Goal: Task Accomplishment & Management: Manage account settings

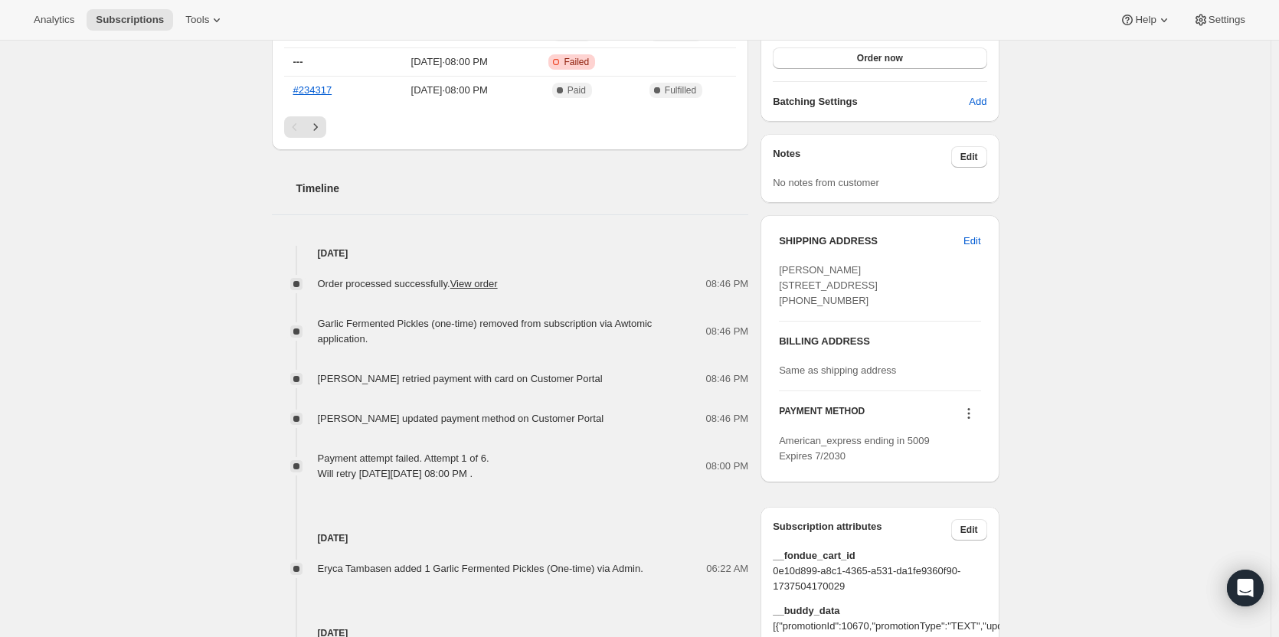
scroll to position [536, 0]
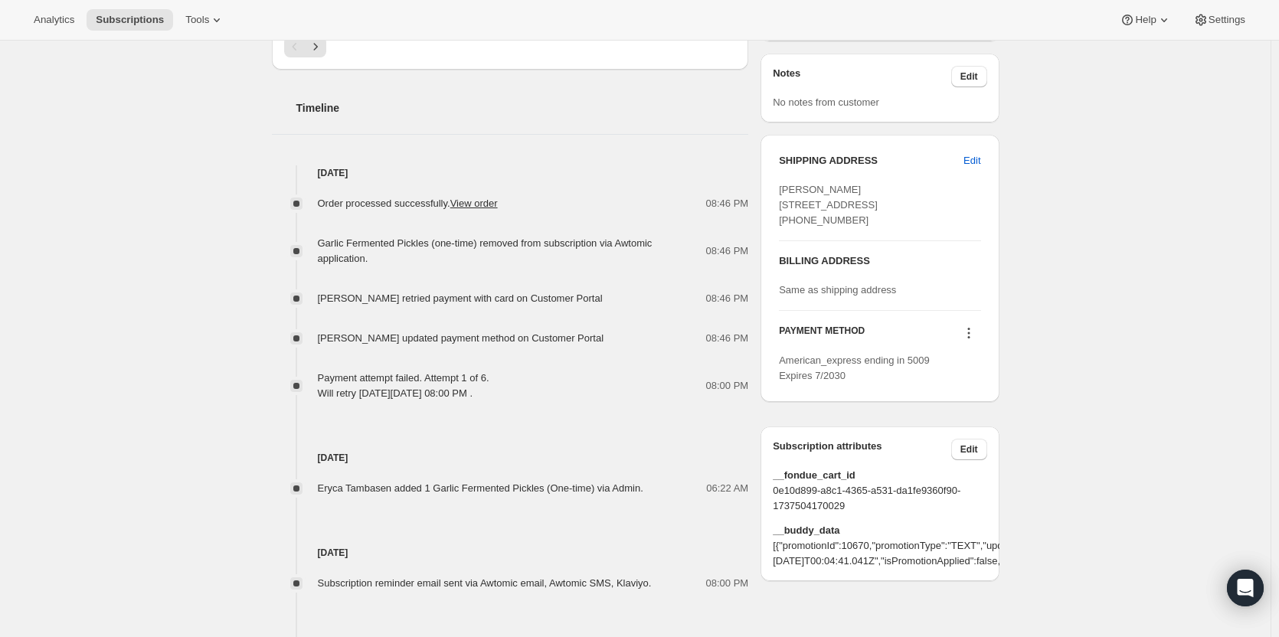
click at [974, 341] on icon at bounding box center [968, 333] width 15 height 15
click at [949, 392] on span "Send link to update card" at bounding box center [972, 392] width 107 height 11
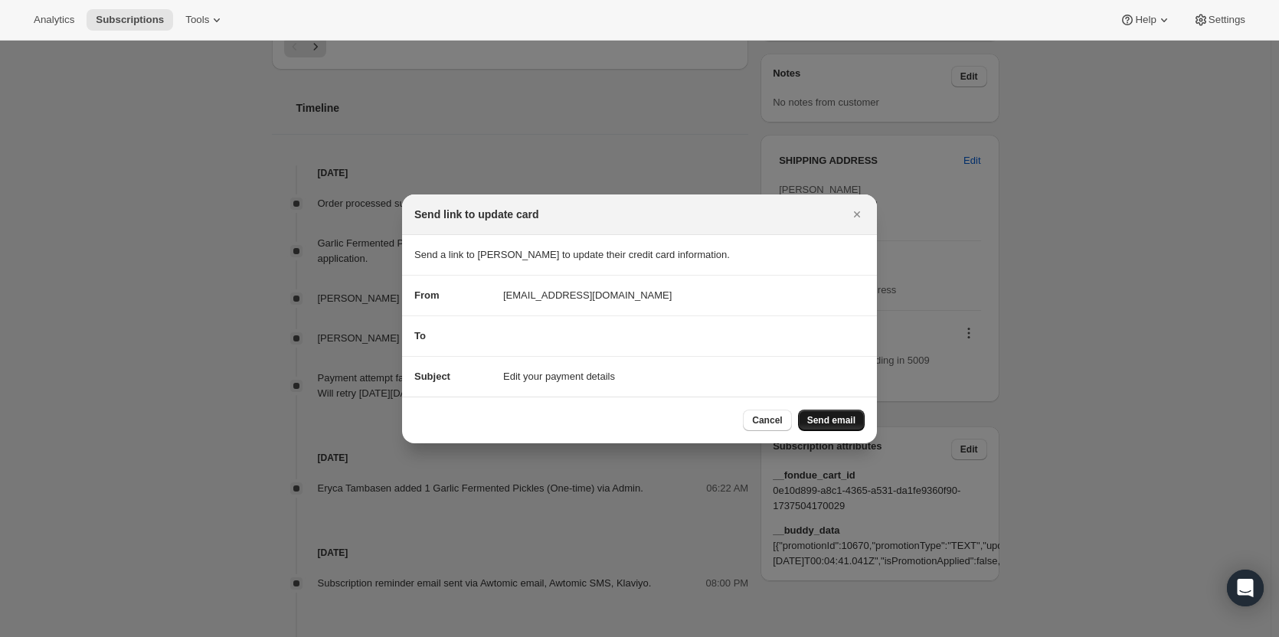
click at [850, 417] on span "Send email" at bounding box center [831, 420] width 48 height 12
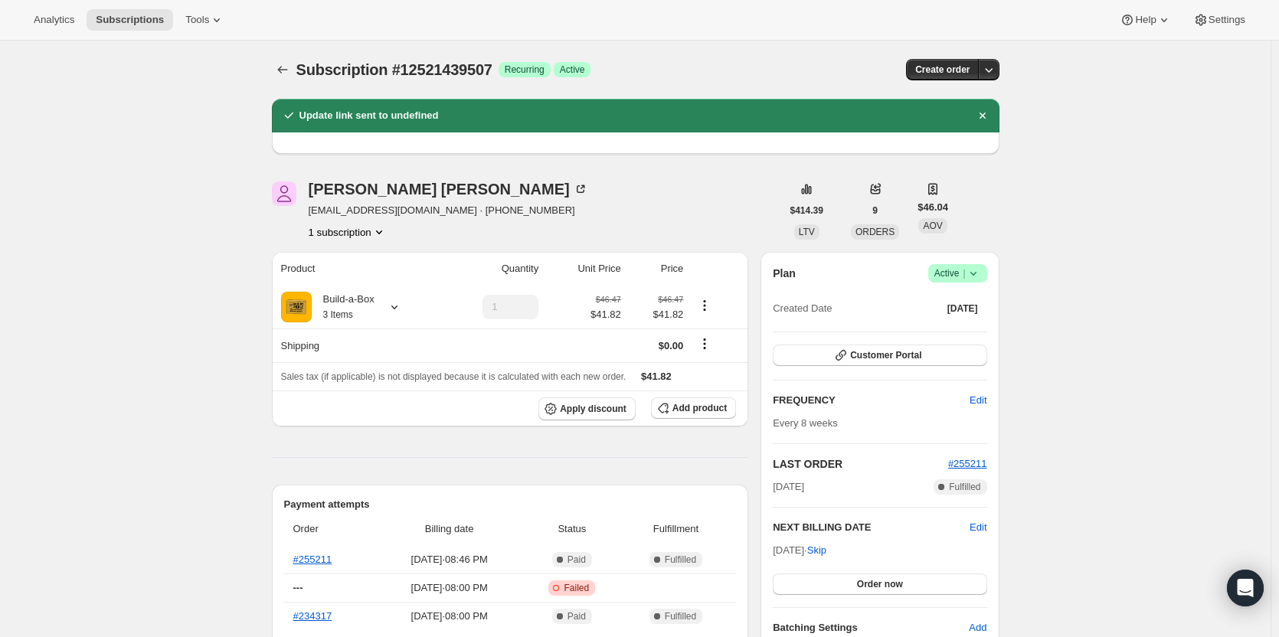
scroll to position [536, 0]
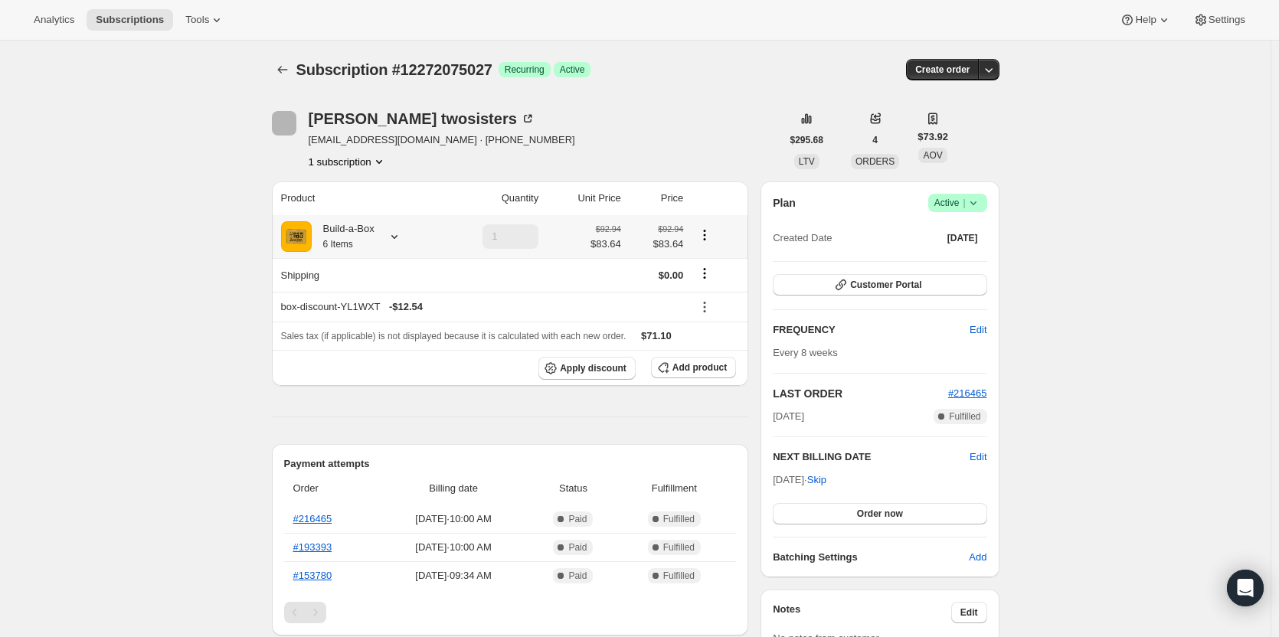
click at [385, 242] on div at bounding box center [391, 236] width 21 height 15
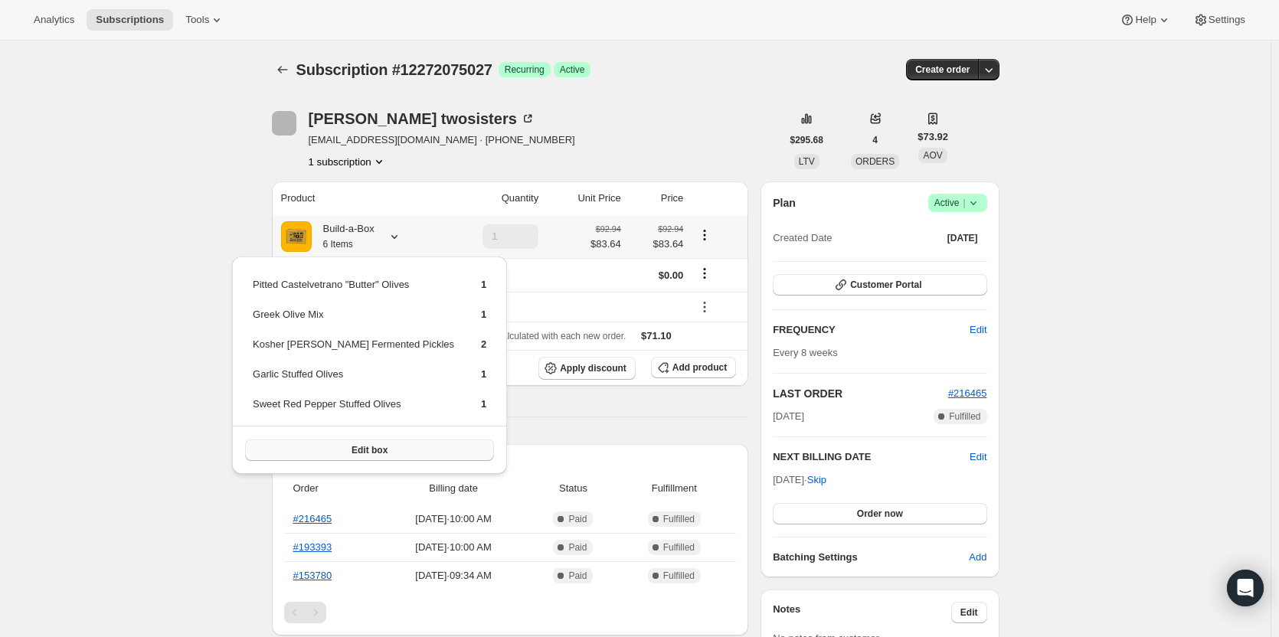
click at [370, 447] on button "Edit box" at bounding box center [369, 450] width 249 height 21
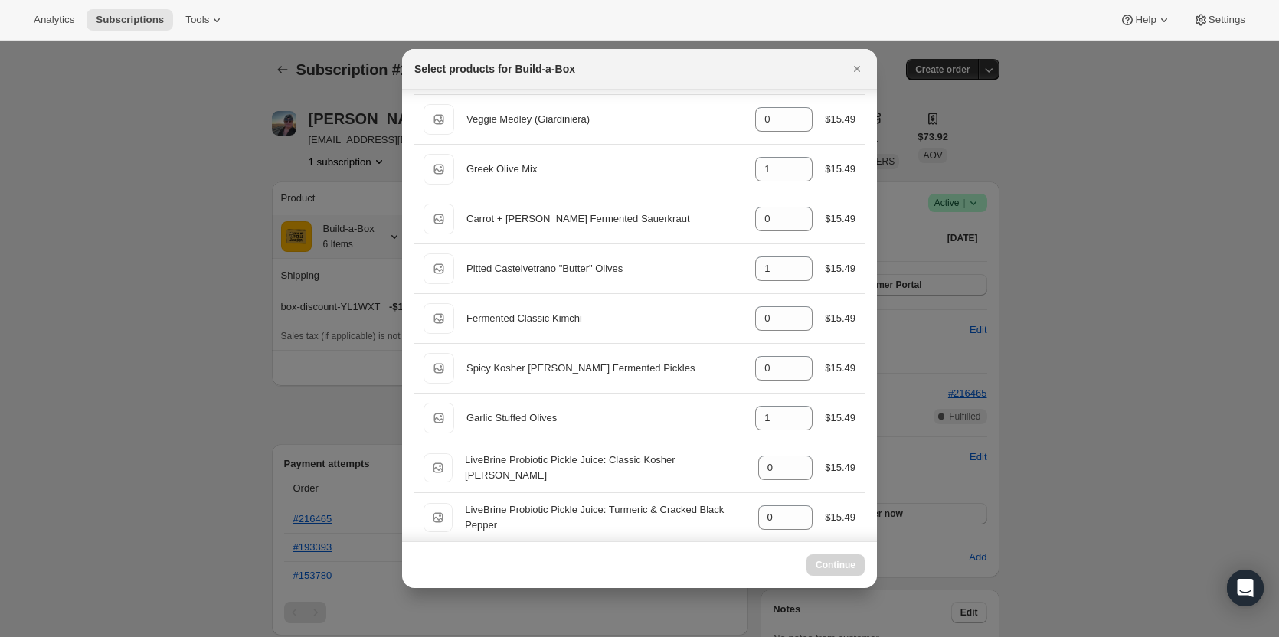
scroll to position [230, 0]
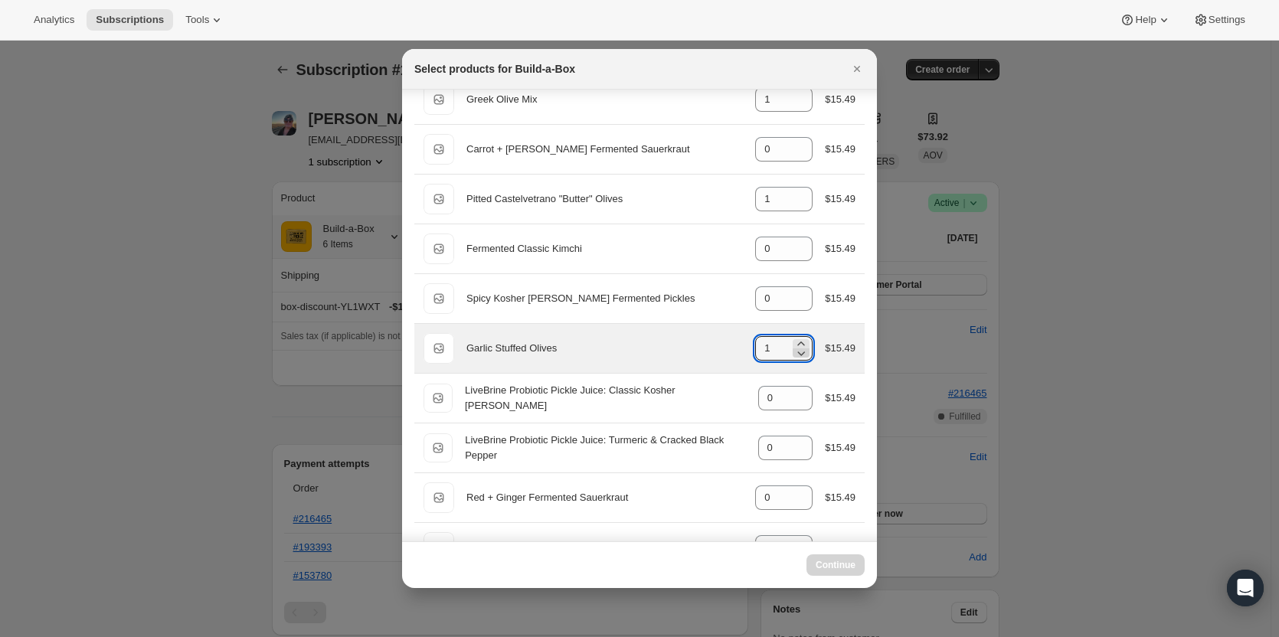
click at [794, 352] on icon ":rdh:" at bounding box center [801, 353] width 15 height 15
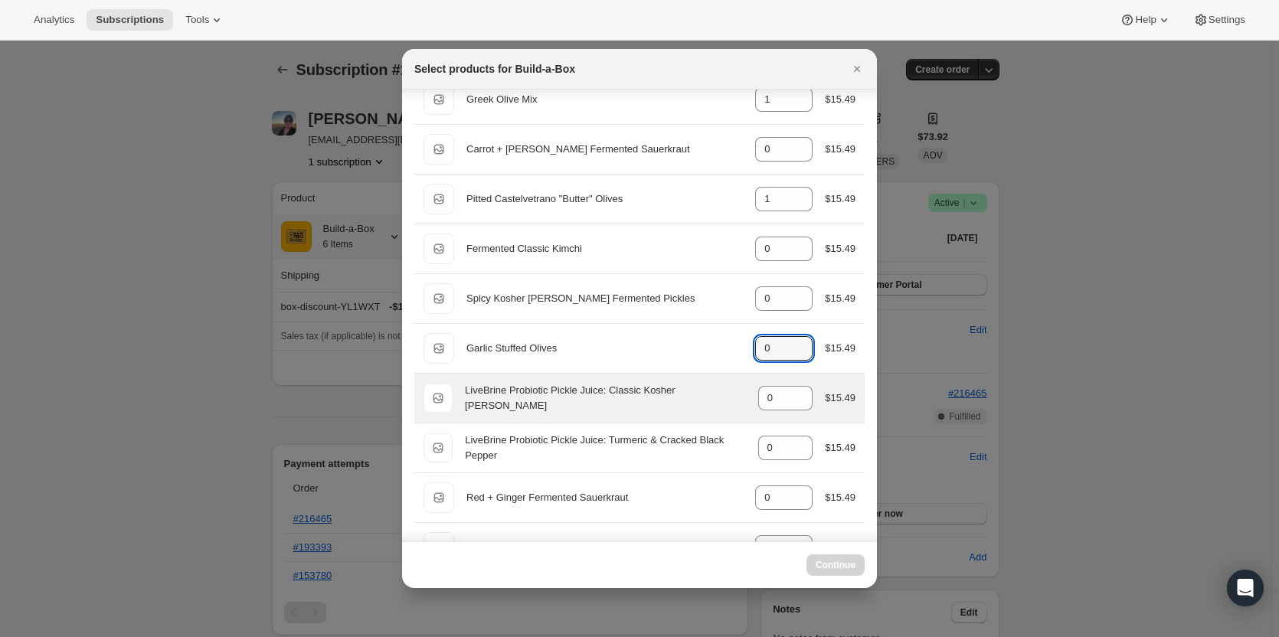
type input "1"
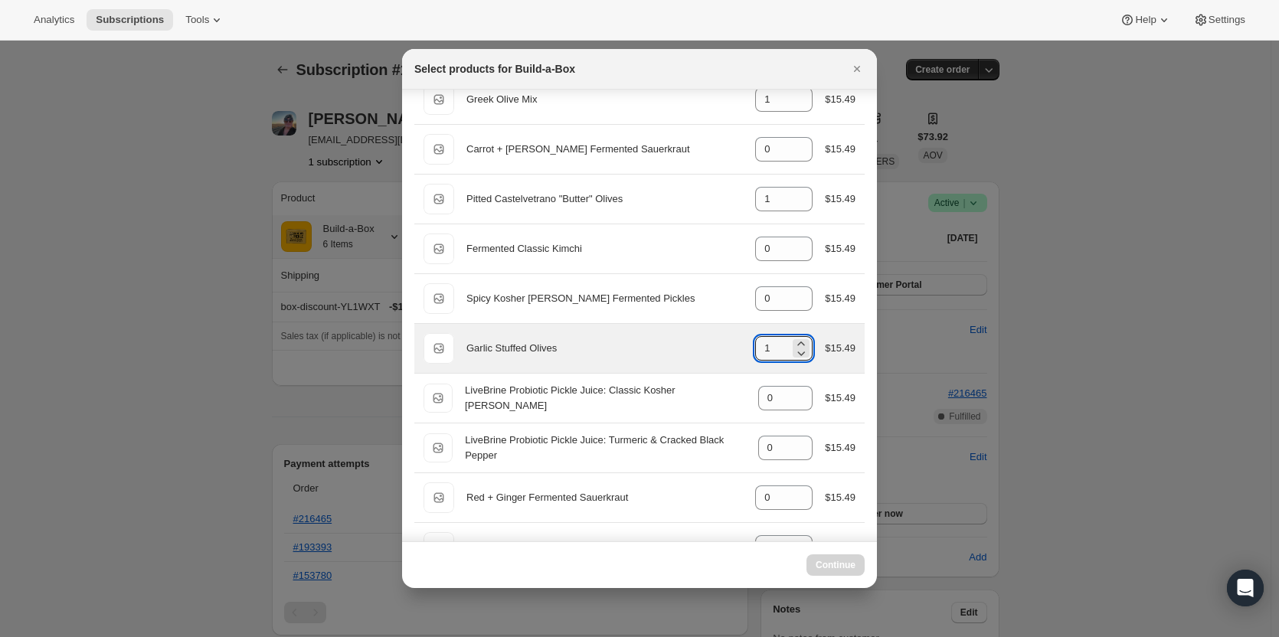
select select "gid://shopify/ProductVariant/49973439234323"
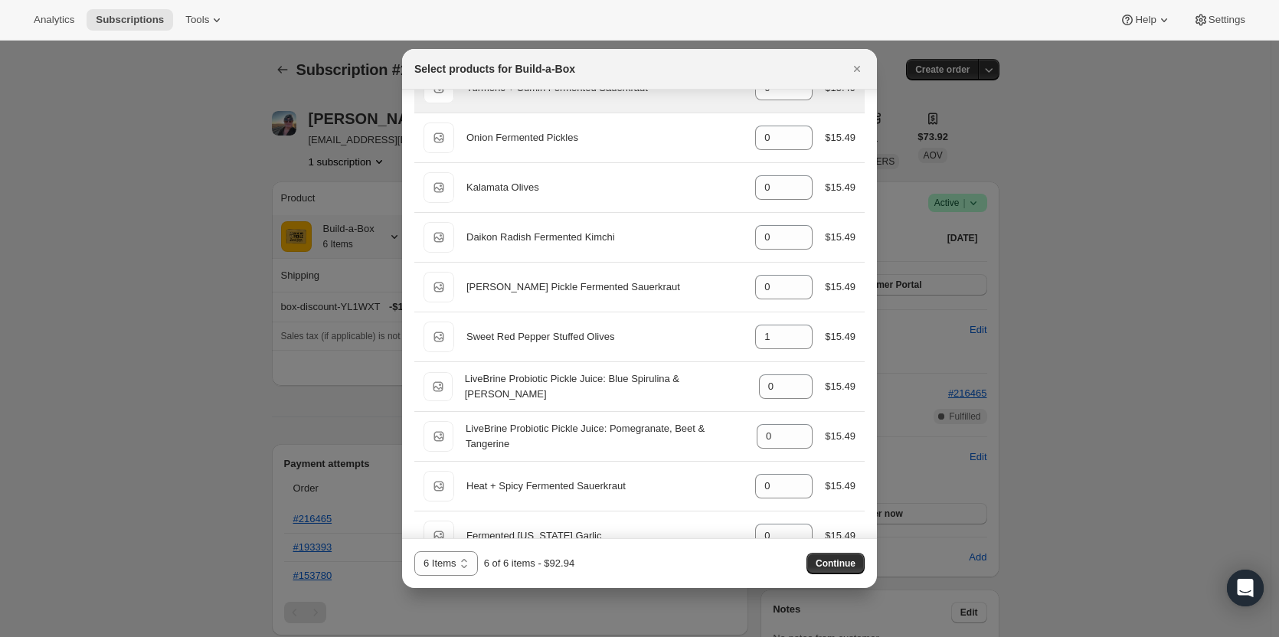
scroll to position [996, 0]
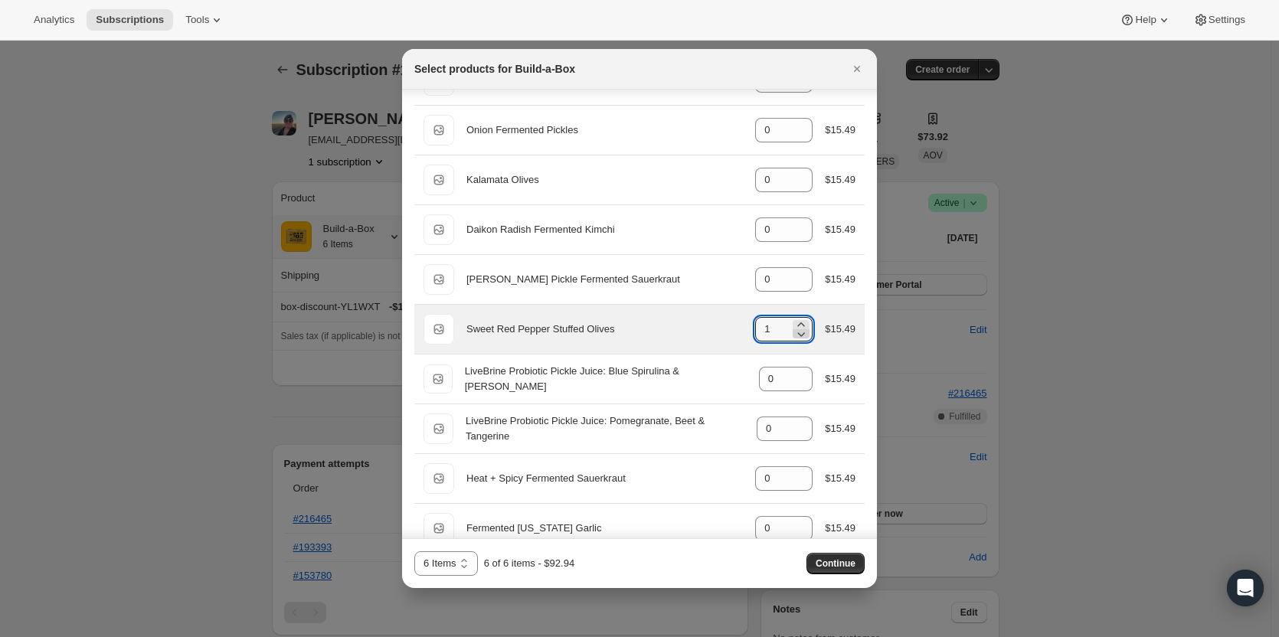
click at [794, 338] on icon ":rdh:" at bounding box center [801, 333] width 15 height 15
type input "0"
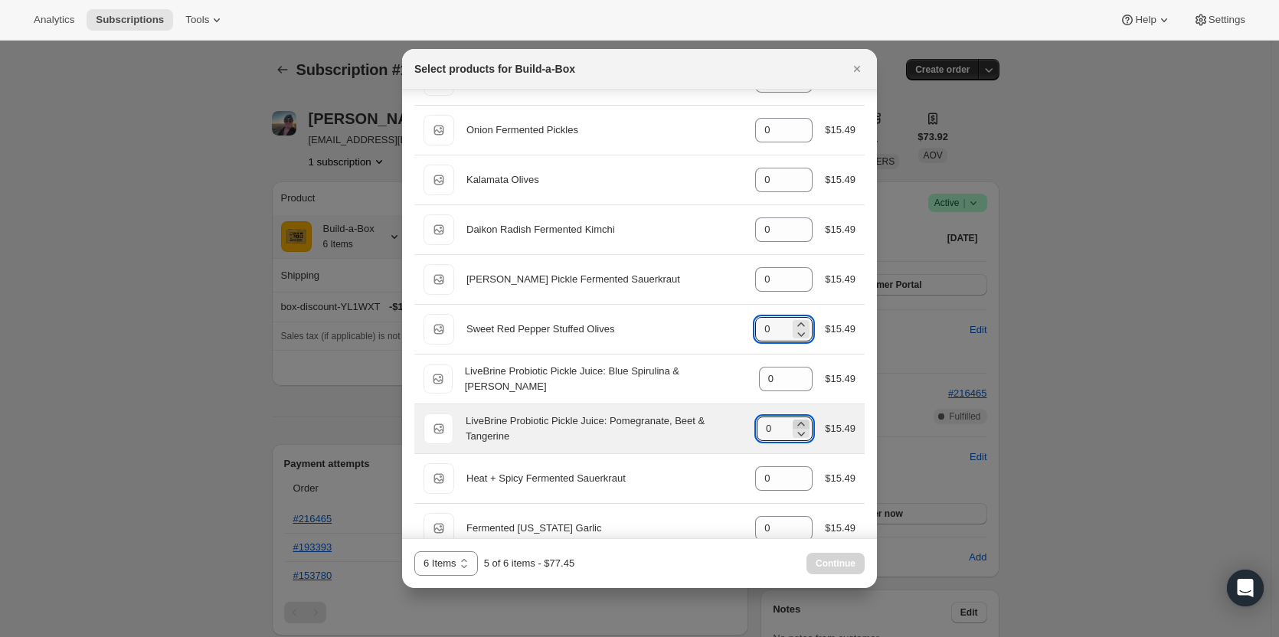
click at [794, 421] on icon ":rdh:" at bounding box center [801, 424] width 15 height 15
type input "1"
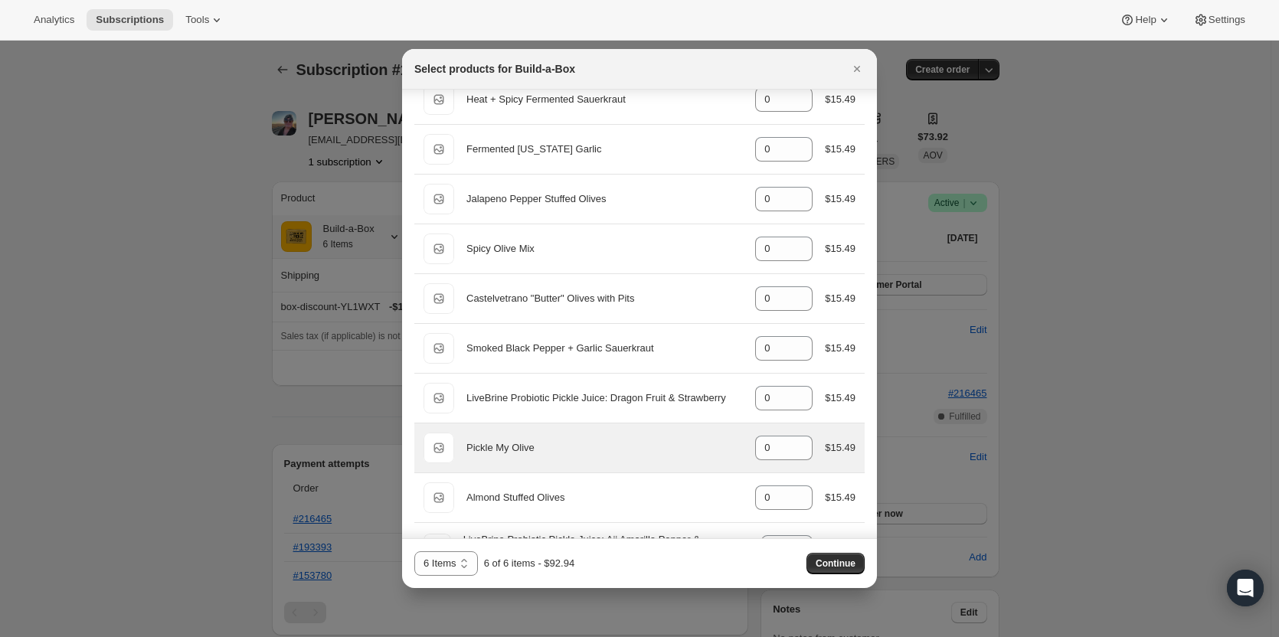
scroll to position [1379, 0]
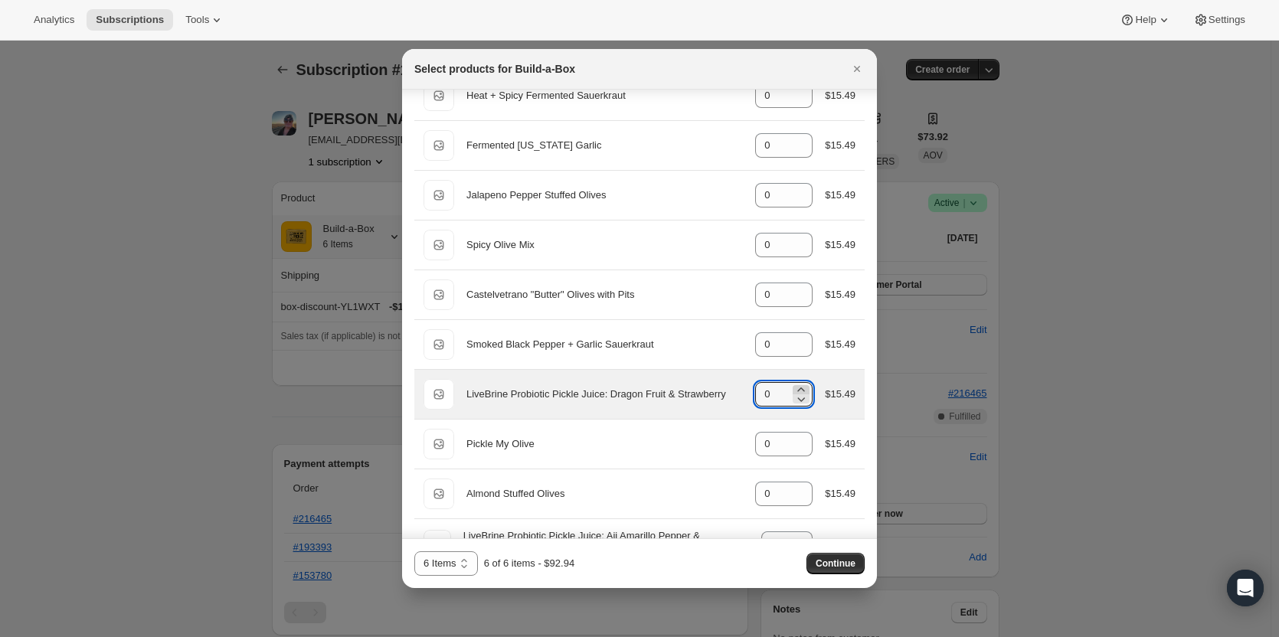
click at [796, 382] on icon ":rdh:" at bounding box center [801, 389] width 15 height 15
type input "1"
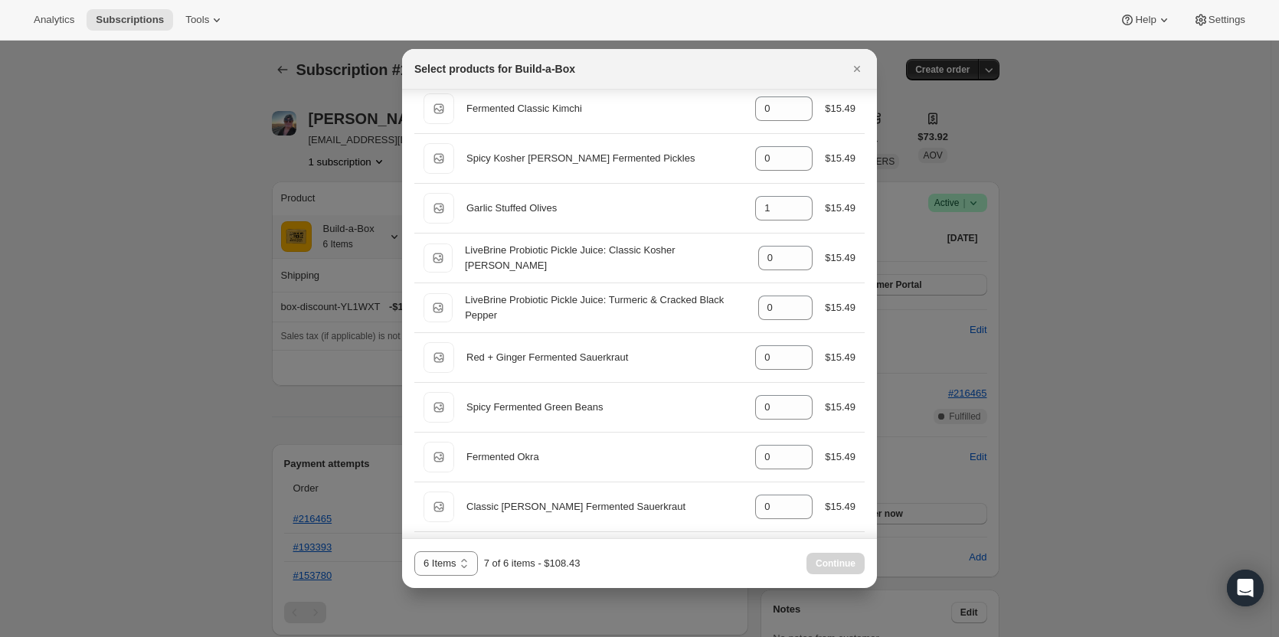
scroll to position [306, 0]
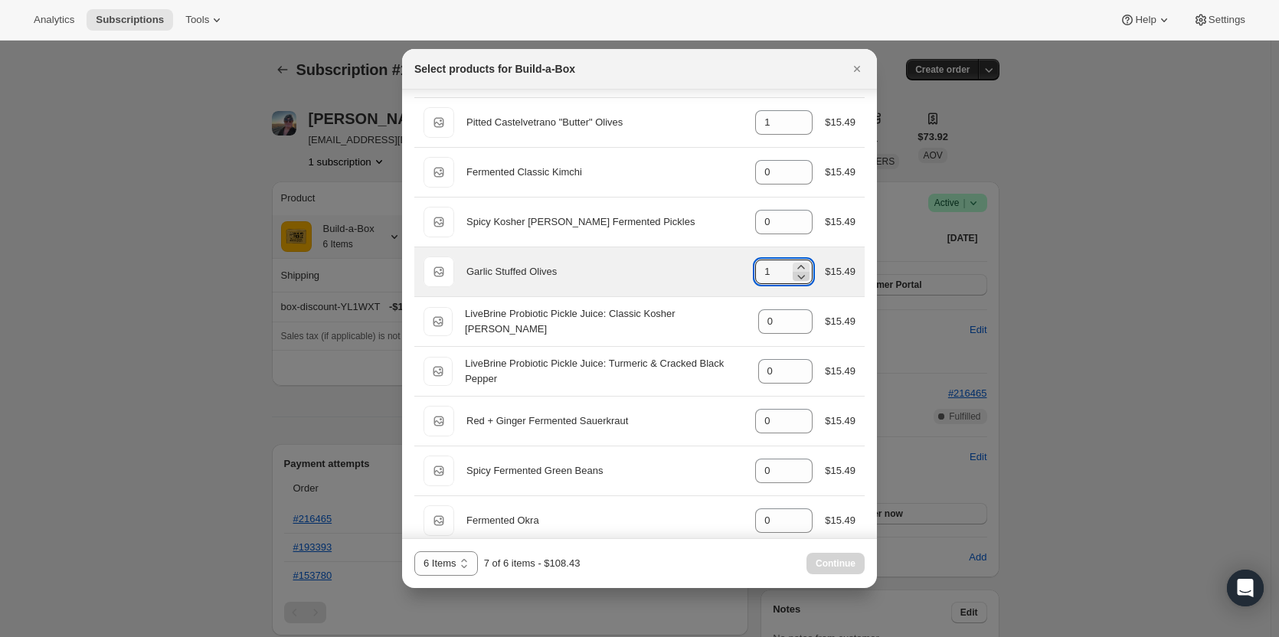
click at [794, 277] on icon ":rdh:" at bounding box center [801, 276] width 15 height 15
type input "0"
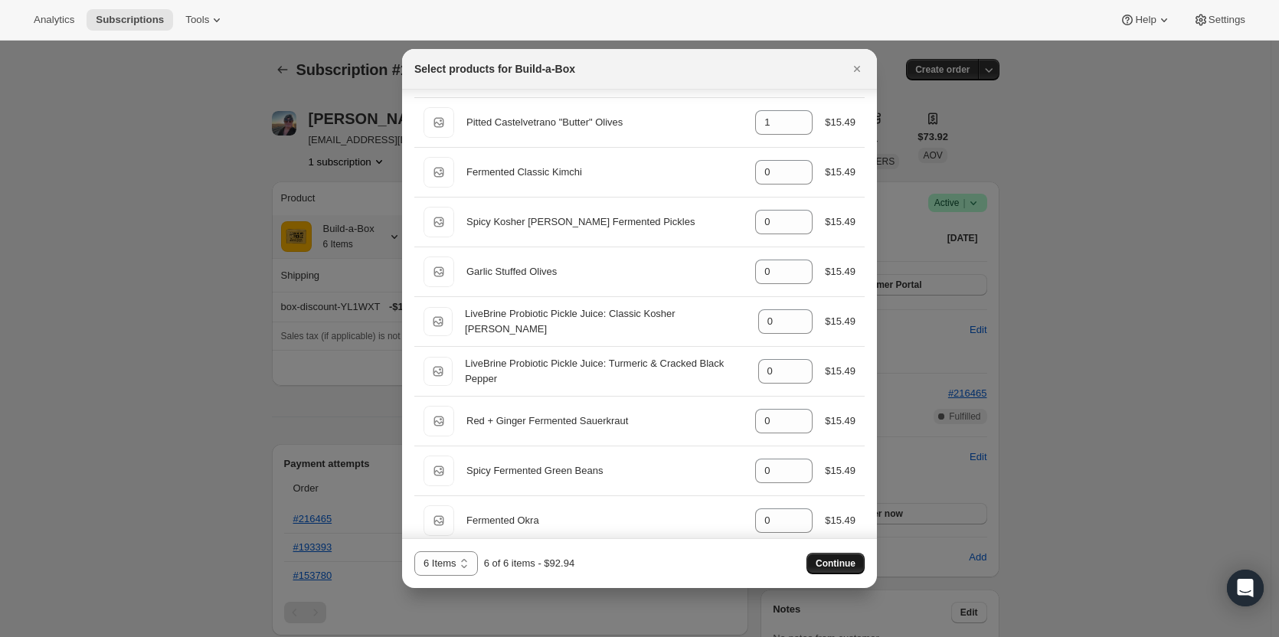
click at [844, 563] on span "Continue" at bounding box center [836, 564] width 40 height 12
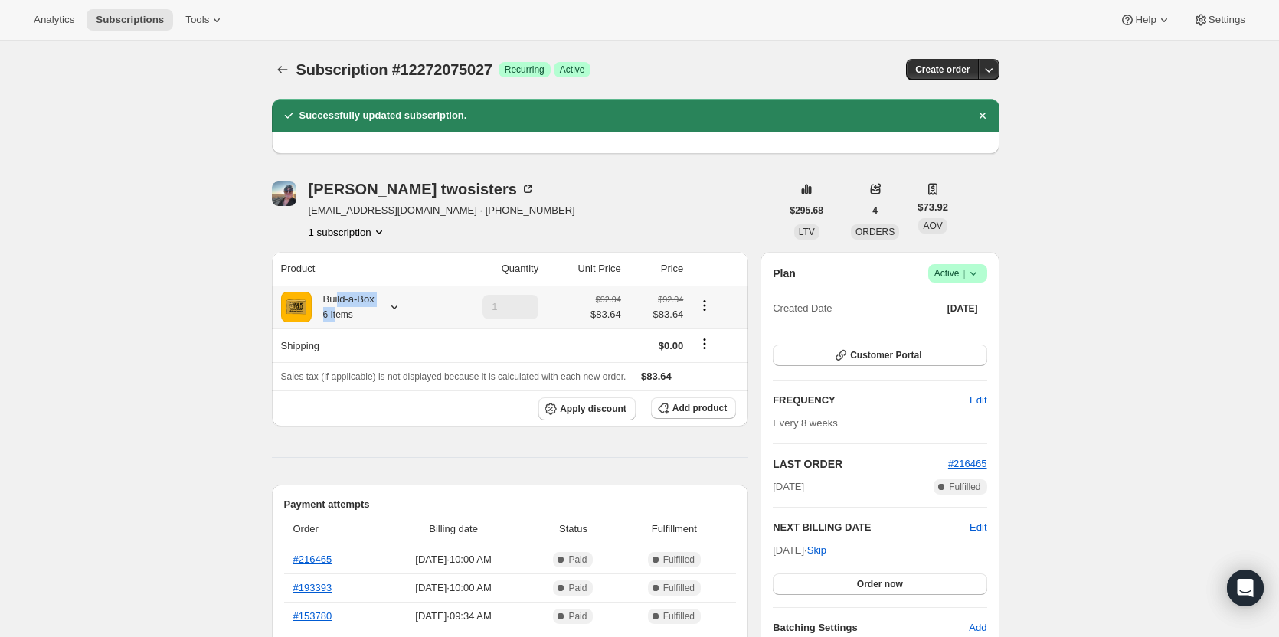
click at [342, 310] on div "Build-a-Box 6 Items" at bounding box center [343, 307] width 63 height 31
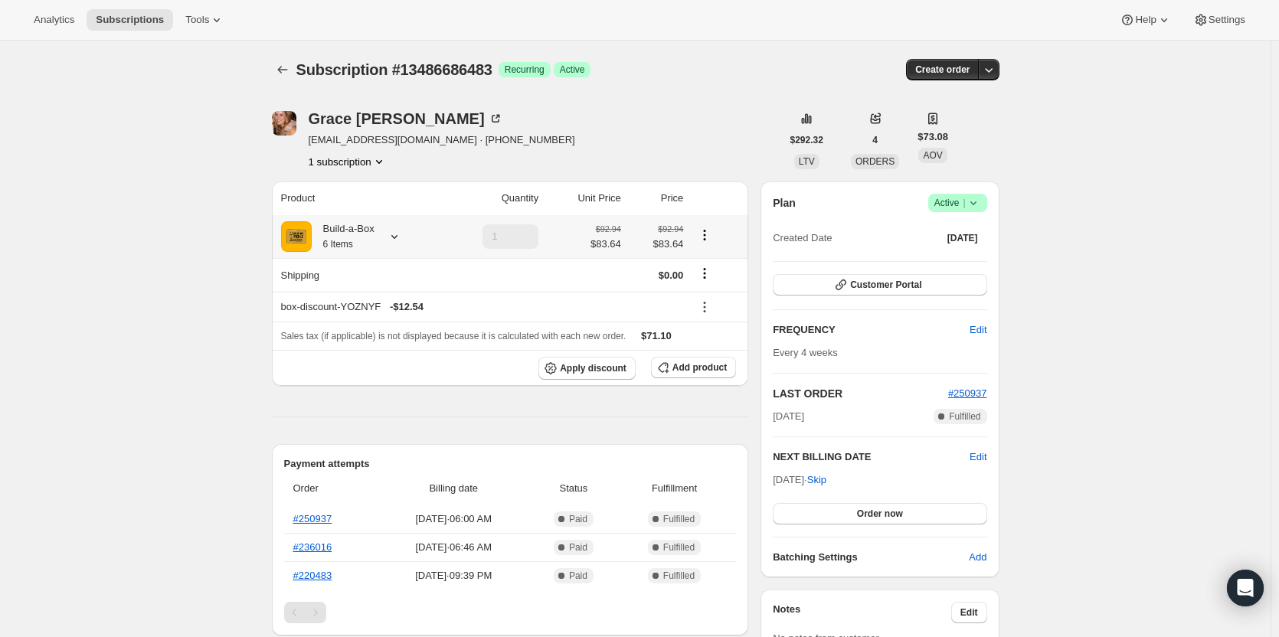
click at [382, 234] on div "Build-a-Box 6 Items" at bounding box center [359, 236] width 156 height 31
click at [393, 234] on icon at bounding box center [394, 236] width 15 height 15
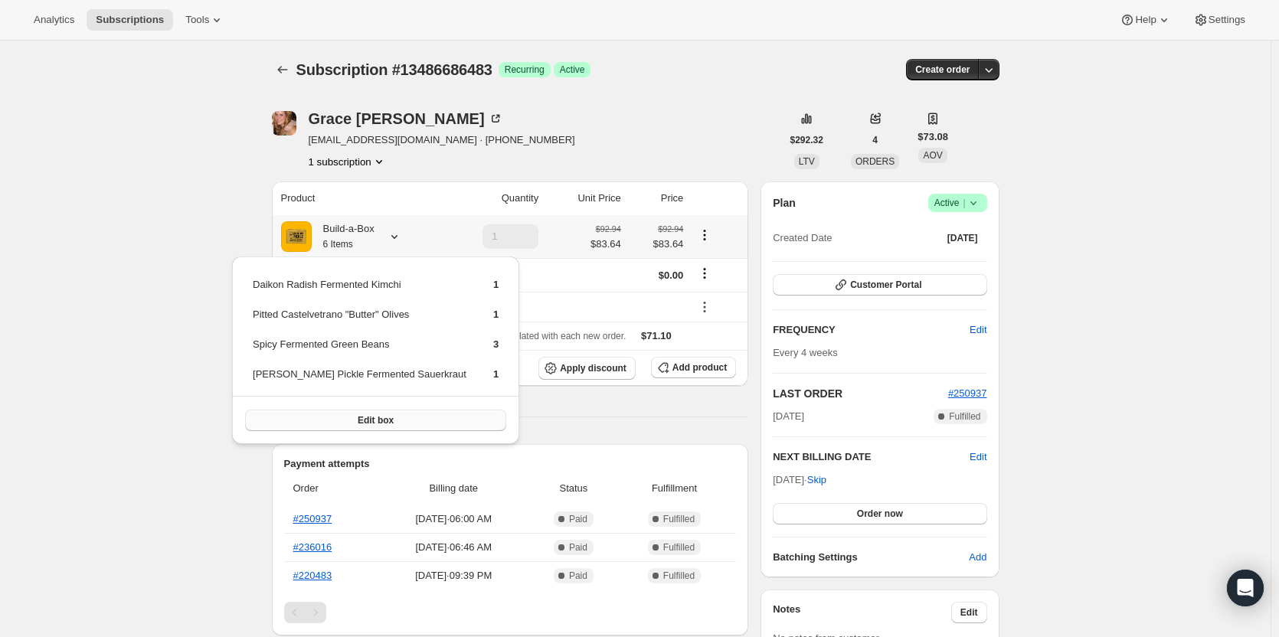
click at [314, 421] on button "Edit box" at bounding box center [375, 420] width 261 height 21
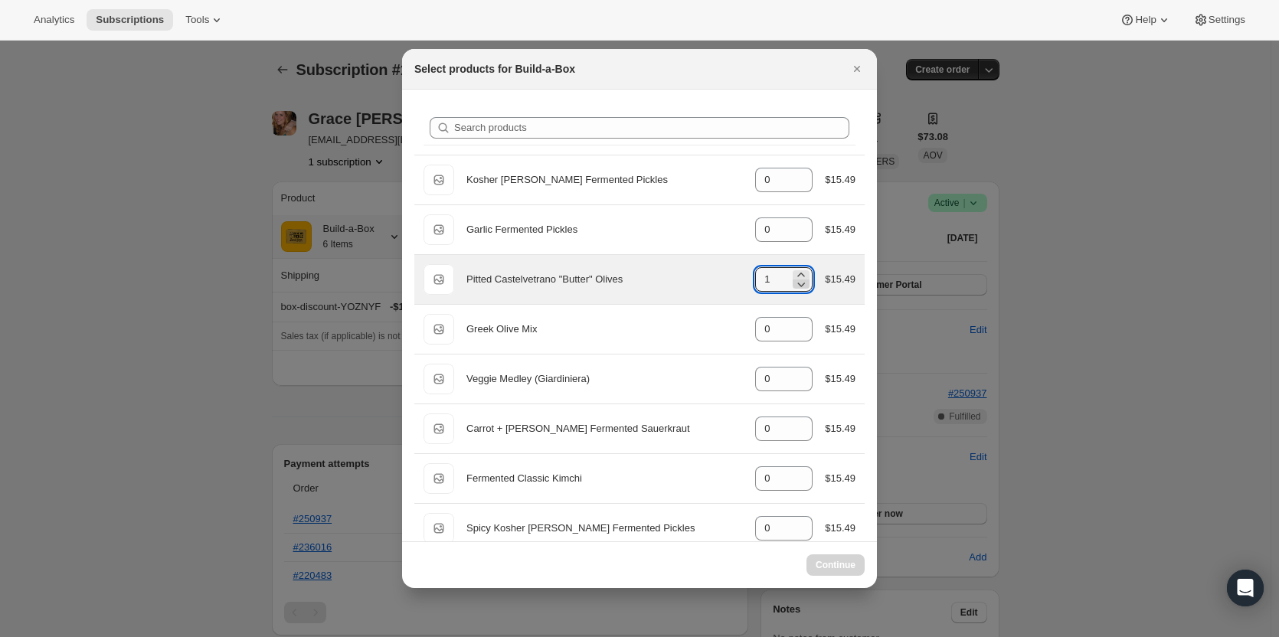
click at [796, 290] on icon ":re1:" at bounding box center [801, 284] width 15 height 15
type input "1"
click at [794, 286] on icon ":re1:" at bounding box center [801, 284] width 15 height 15
type input "1"
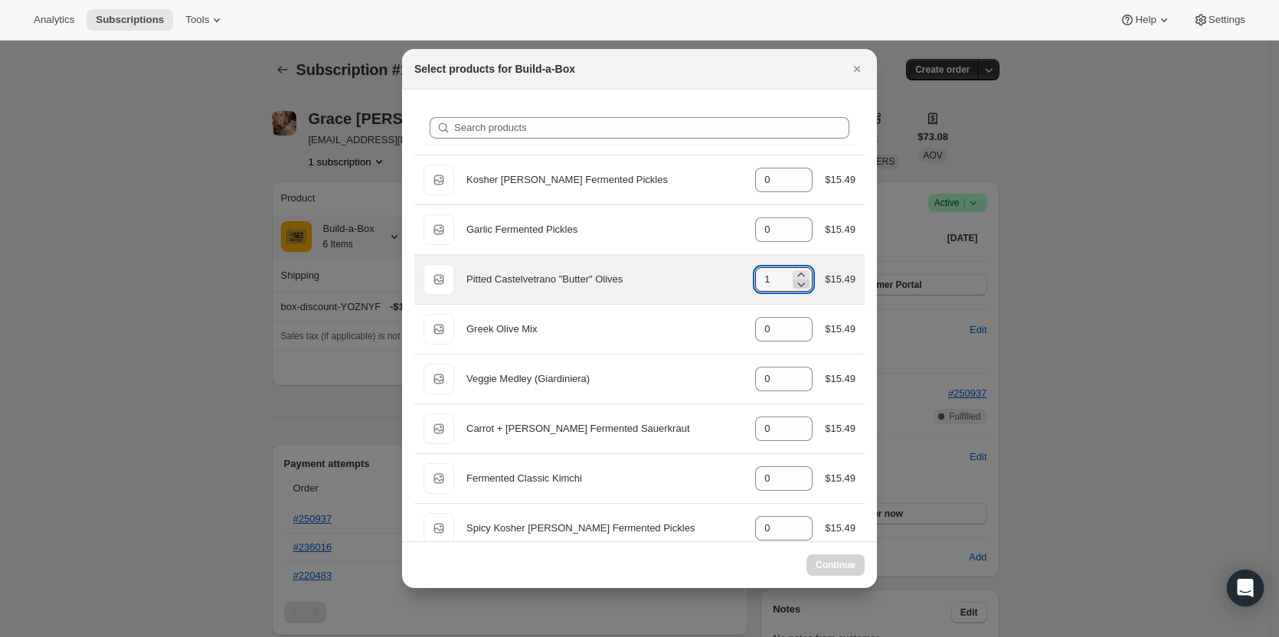
select select "gid://shopify/ProductVariant/49973439234323"
click at [794, 286] on icon ":re1:" at bounding box center [801, 284] width 15 height 15
type input "0"
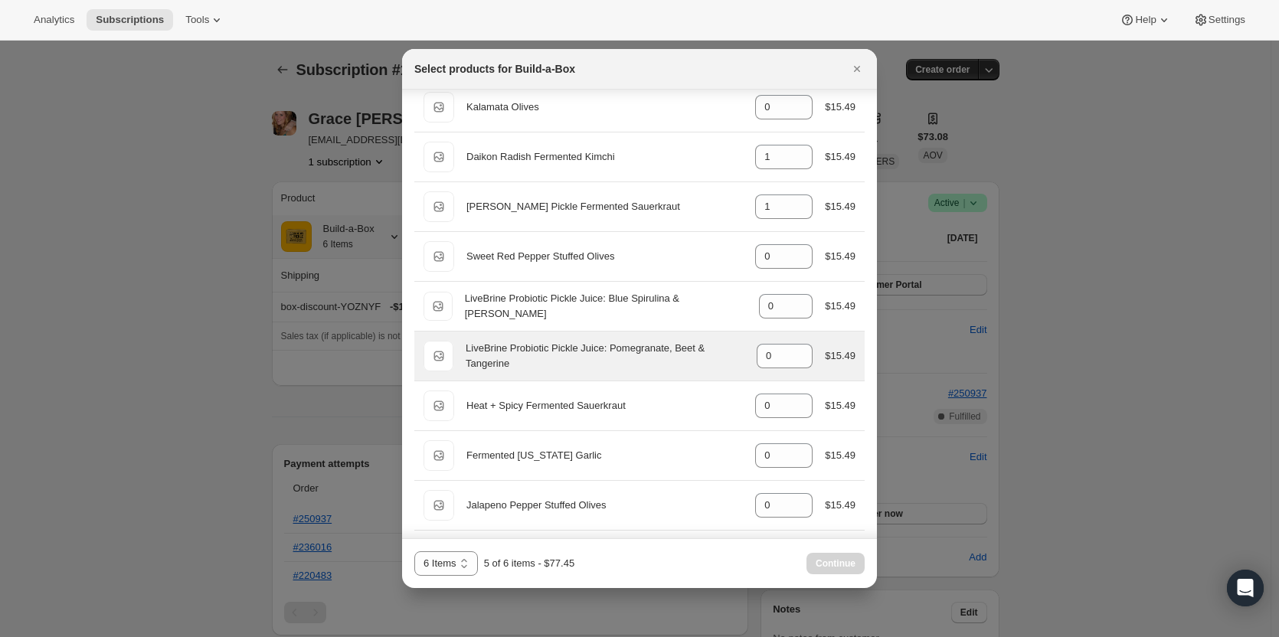
scroll to position [1073, 0]
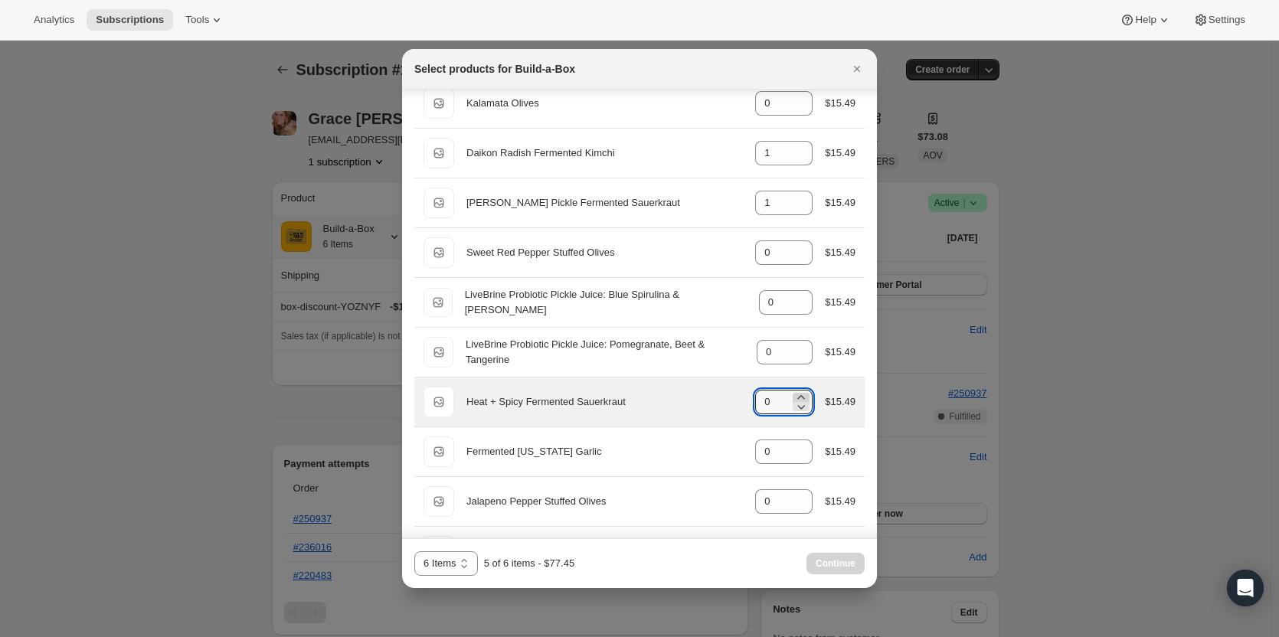
click at [801, 395] on icon ":re1:" at bounding box center [801, 397] width 15 height 15
type input "1"
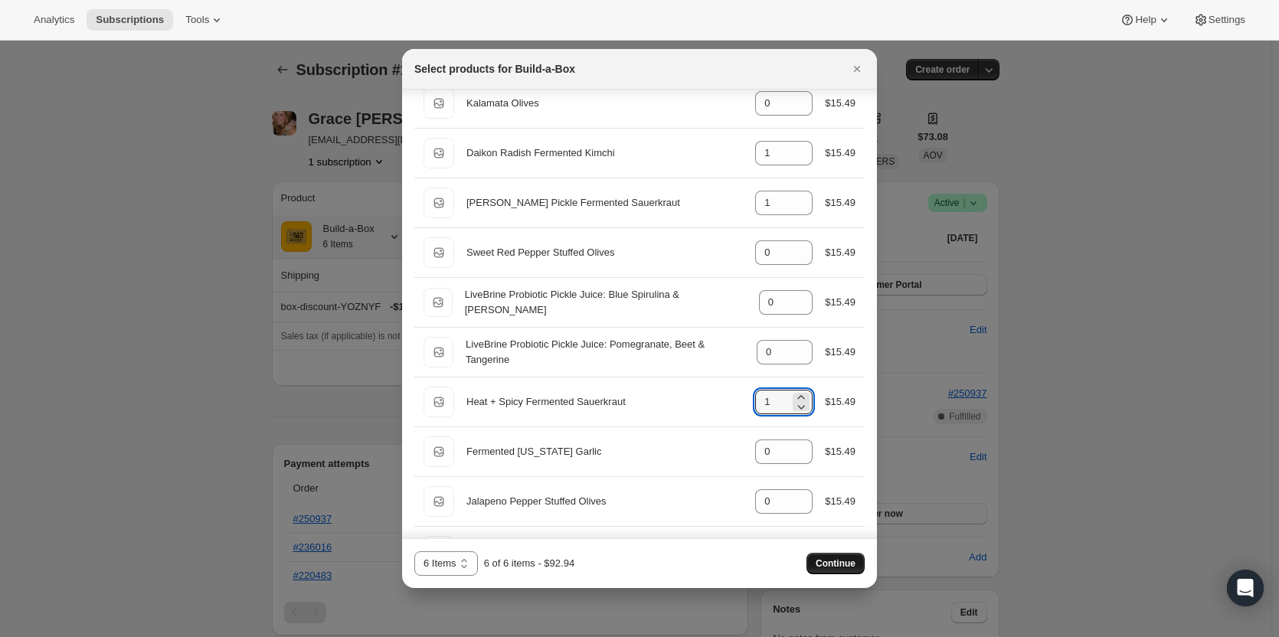
click at [840, 558] on button "Continue" at bounding box center [836, 563] width 58 height 21
